Goal: Check status: Check status

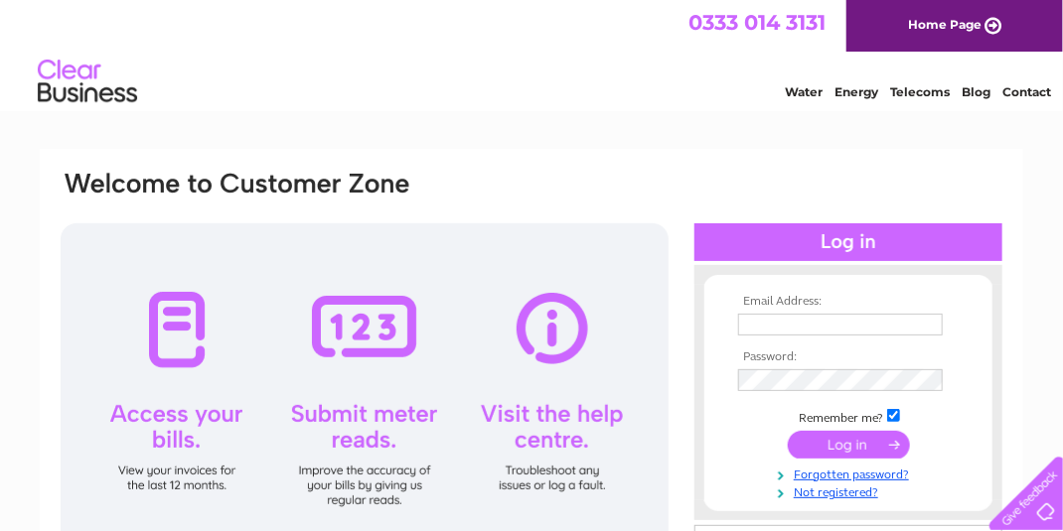
type input "[EMAIL_ADDRESS][DOMAIN_NAME]"
click at [861, 450] on input "submit" at bounding box center [849, 445] width 122 height 28
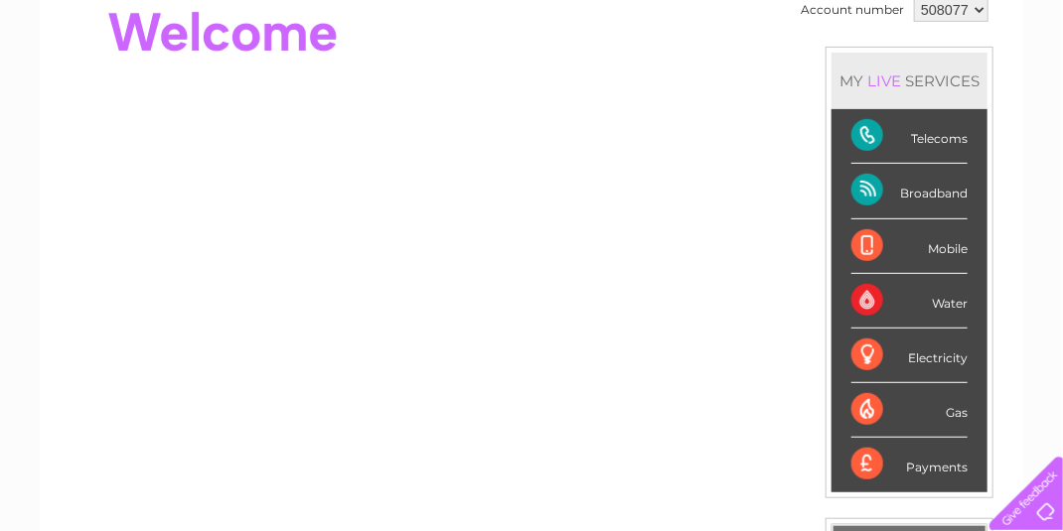
scroll to position [247, 0]
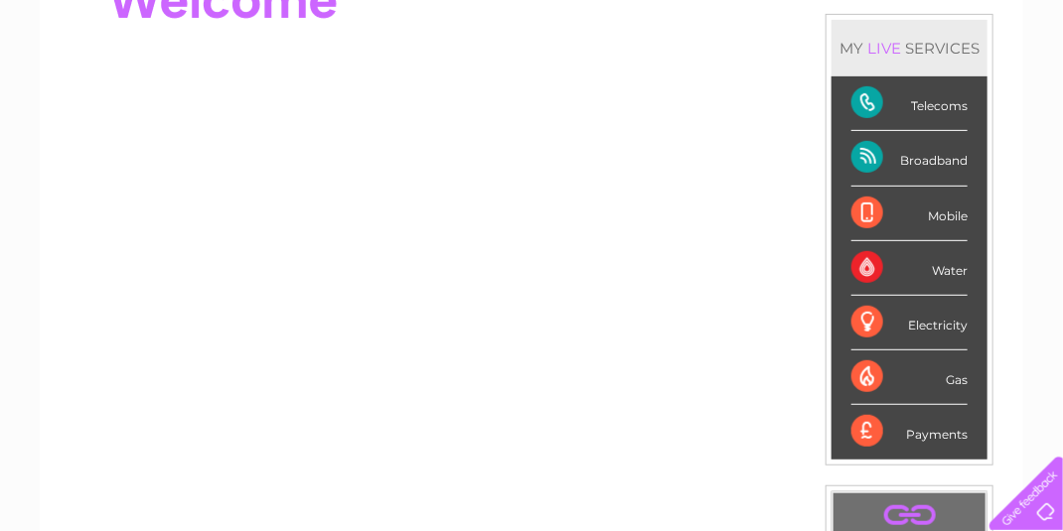
click at [934, 105] on div "Telecoms" at bounding box center [909, 103] width 116 height 55
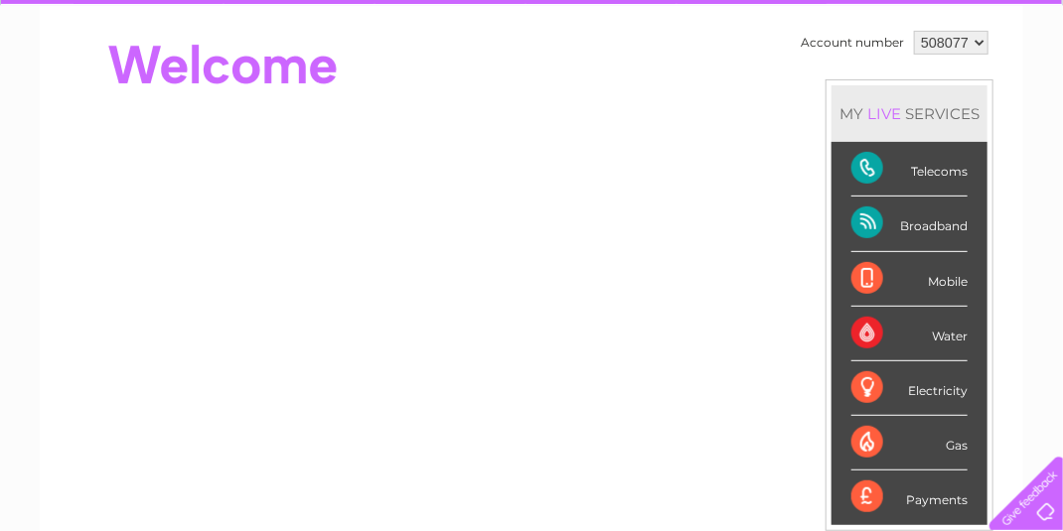
scroll to position [148, 0]
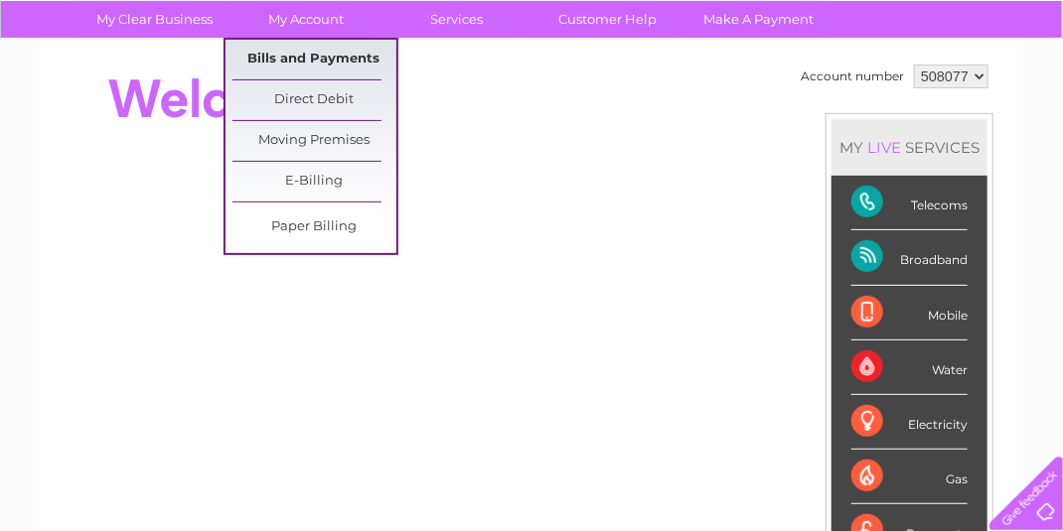
click at [298, 56] on link "Bills and Payments" at bounding box center [314, 60] width 164 height 40
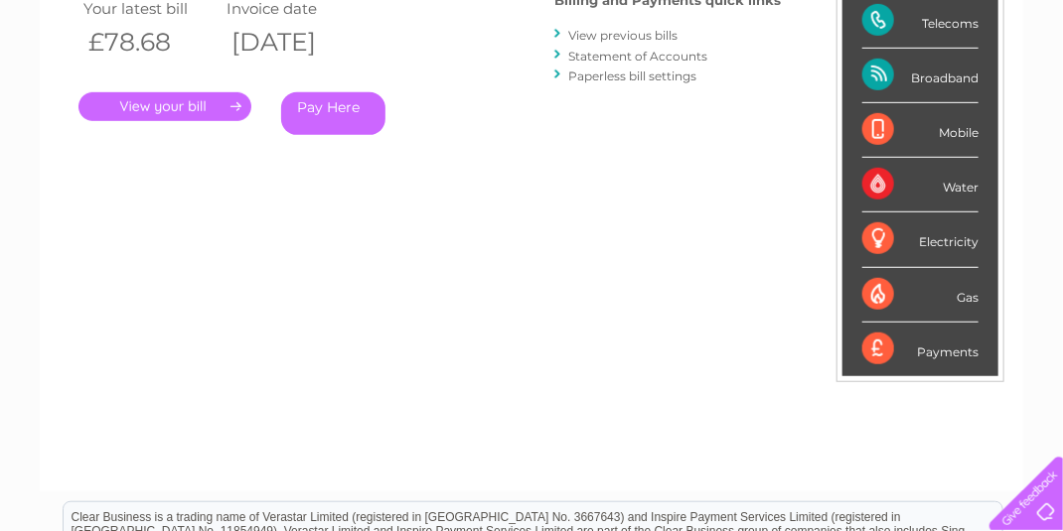
scroll to position [199, 0]
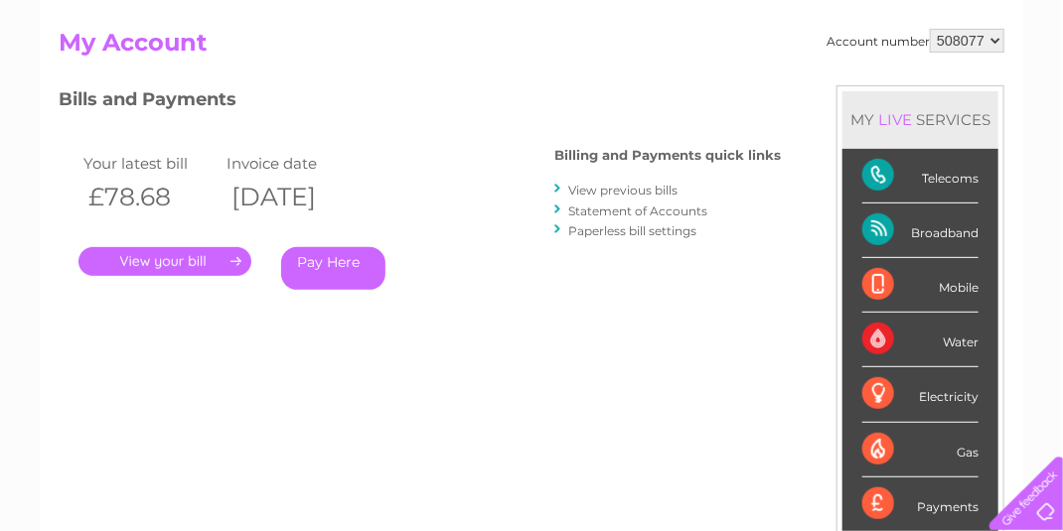
click at [174, 264] on link "." at bounding box center [164, 261] width 173 height 29
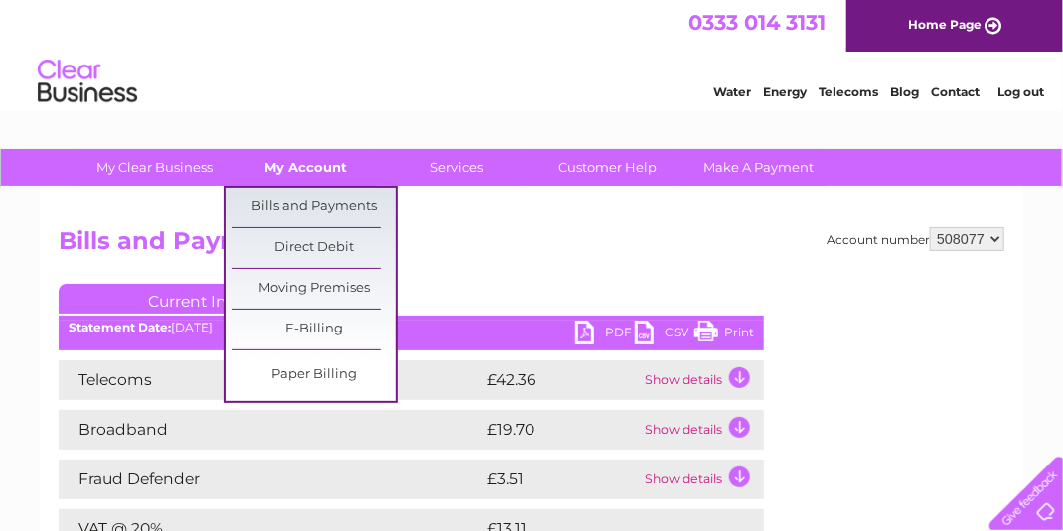
click at [310, 170] on link "My Account" at bounding box center [307, 167] width 164 height 37
click at [311, 211] on link "Bills and Payments" at bounding box center [314, 208] width 164 height 40
